Goal: Information Seeking & Learning: Learn about a topic

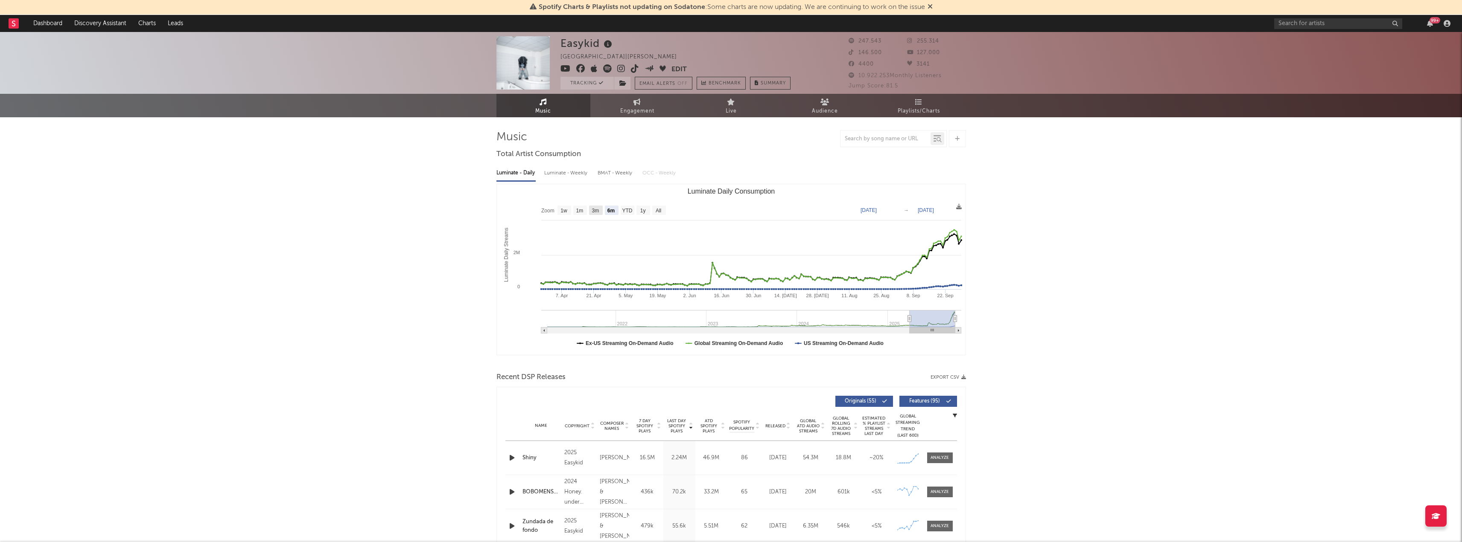
click at [596, 210] on text "3m" at bounding box center [594, 211] width 7 height 6
select select "3m"
type input "[DATE]"
click at [581, 210] on text "1m" at bounding box center [579, 211] width 7 height 6
select select "1m"
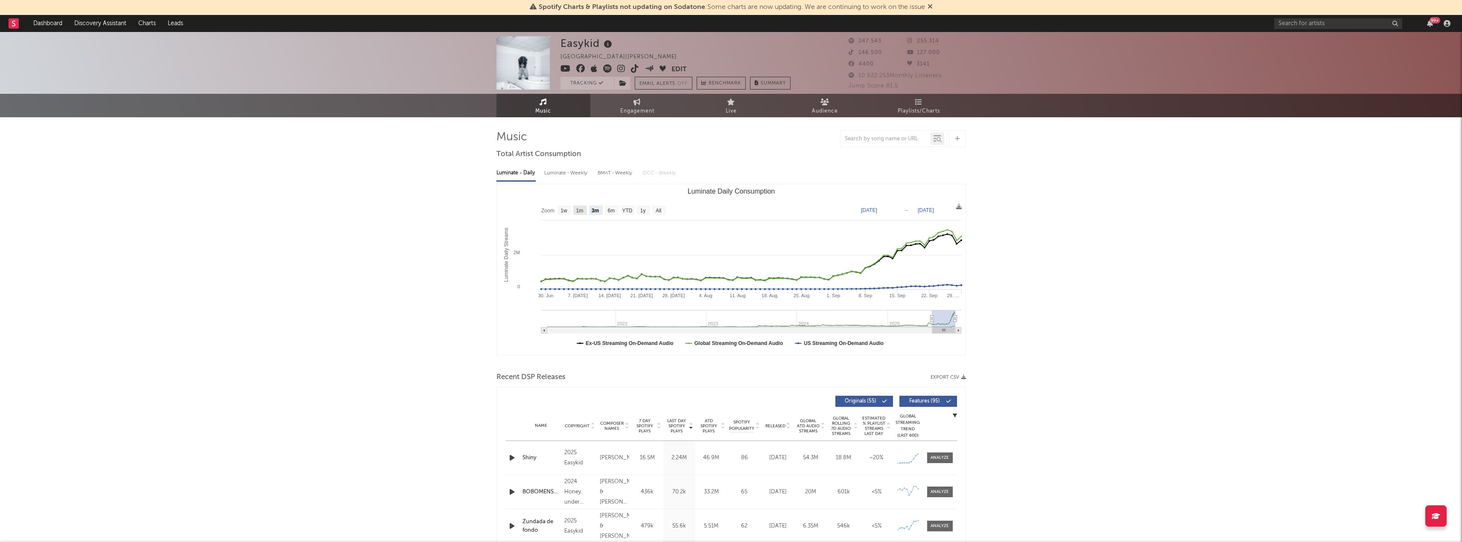
type input "[DATE]"
click at [597, 210] on text "3m" at bounding box center [594, 211] width 7 height 6
select select "3m"
type input "[DATE]"
click at [581, 212] on text "1m" at bounding box center [579, 211] width 7 height 6
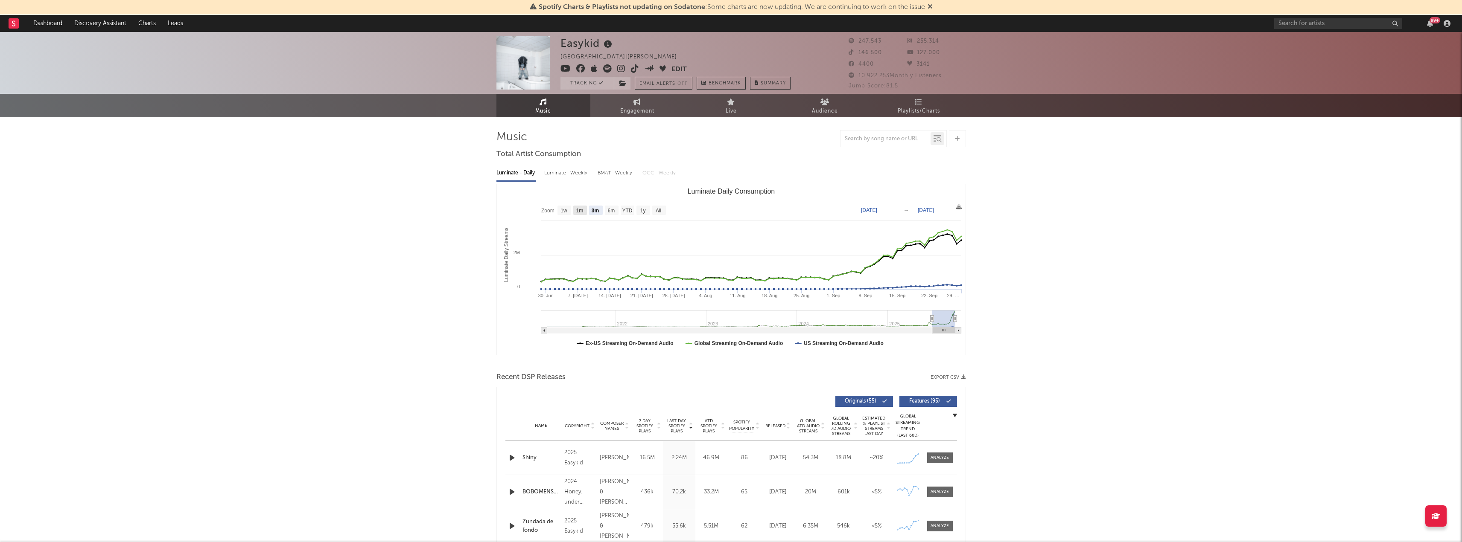
select select "1m"
type input "[DATE]"
